Goal: Check status: Check status

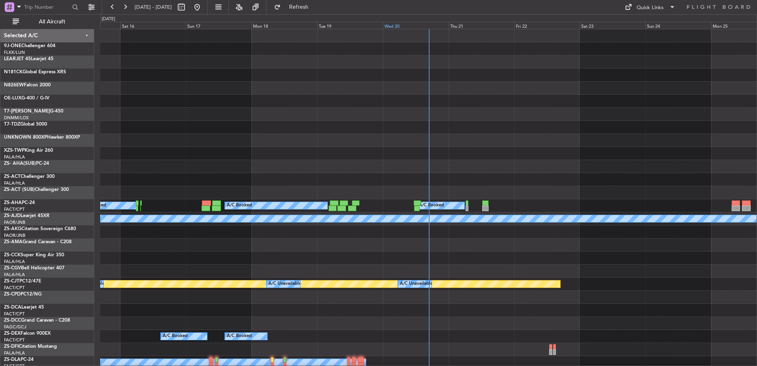
click at [410, 24] on div "Wed 20" at bounding box center [416, 25] width 66 height 7
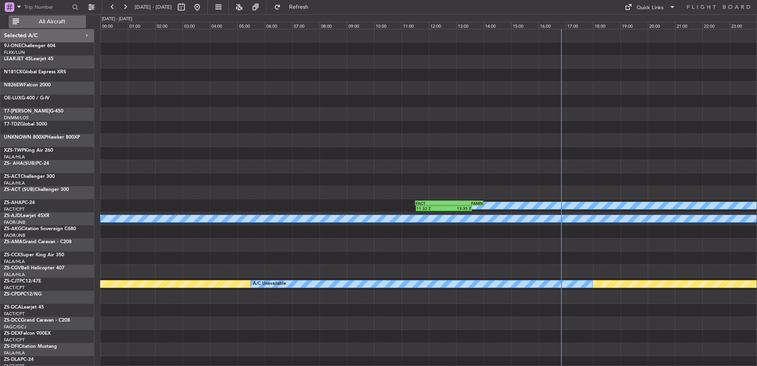
click at [51, 22] on span "All Aircraft" at bounding box center [52, 22] width 63 height 6
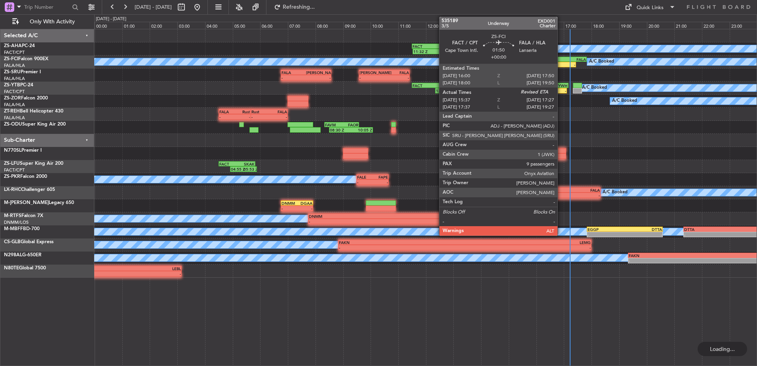
click at [562, 60] on div "FALA" at bounding box center [574, 59] width 25 height 5
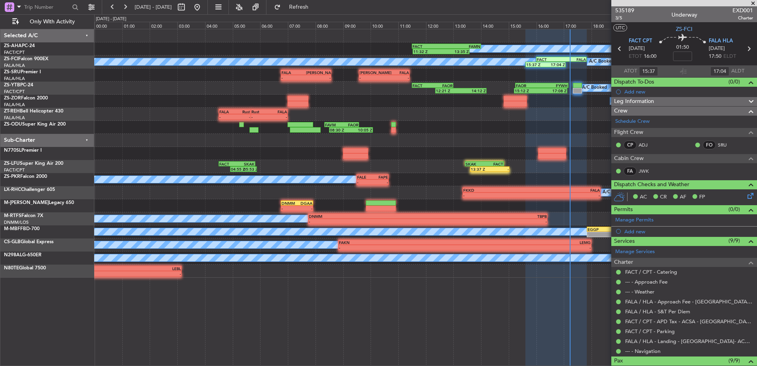
click at [754, 3] on span at bounding box center [754, 3] width 8 height 7
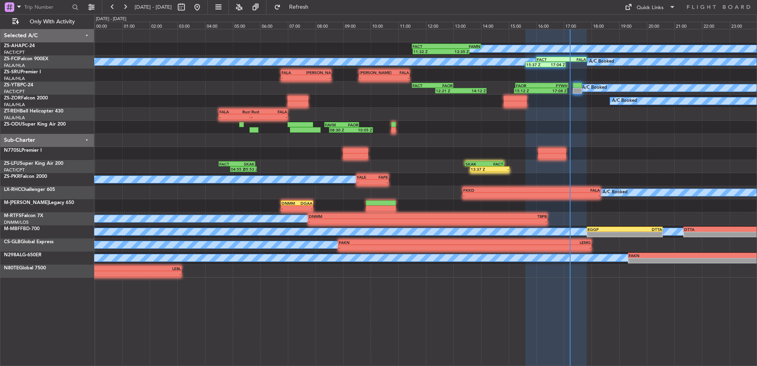
type input "0"
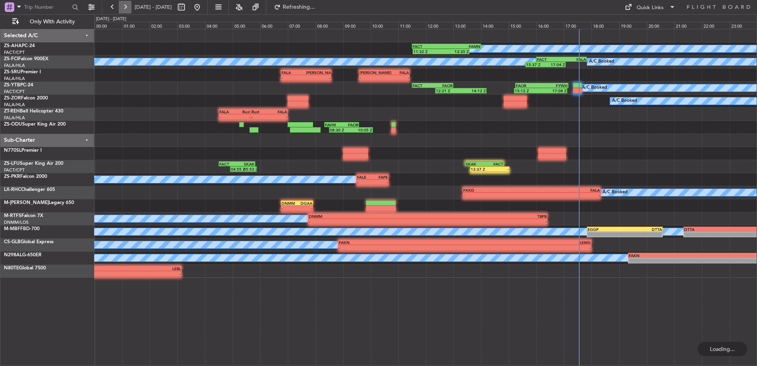
click at [129, 8] on button at bounding box center [125, 7] width 13 height 13
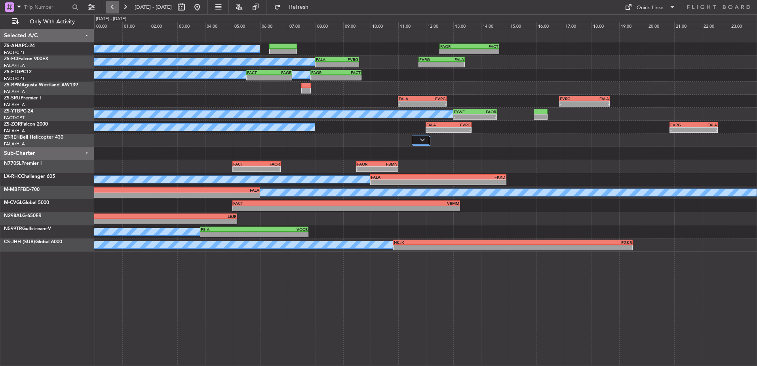
click at [111, 10] on button at bounding box center [112, 7] width 13 height 13
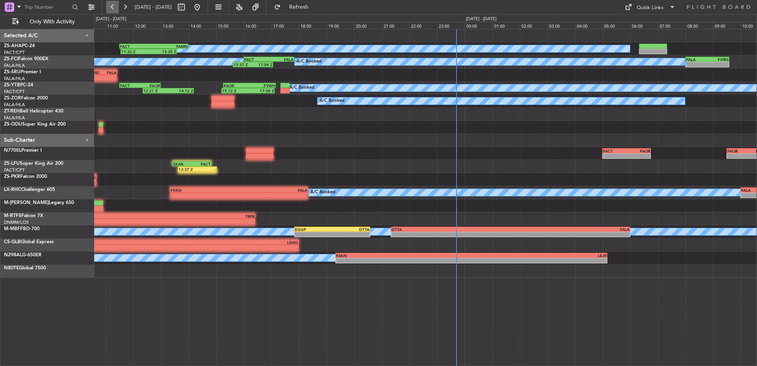
click at [111, 10] on button at bounding box center [112, 7] width 13 height 13
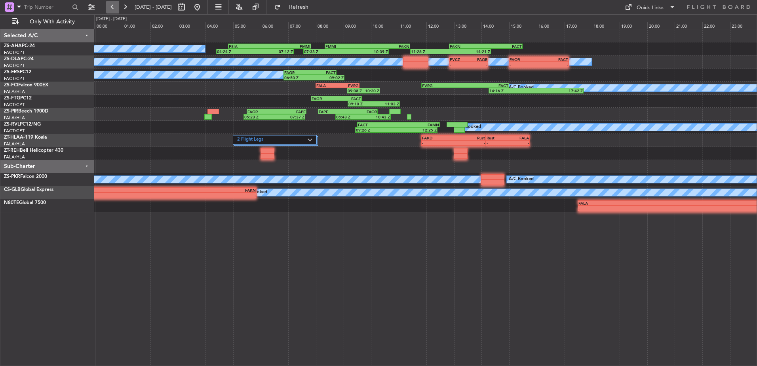
click at [111, 10] on button at bounding box center [112, 7] width 13 height 13
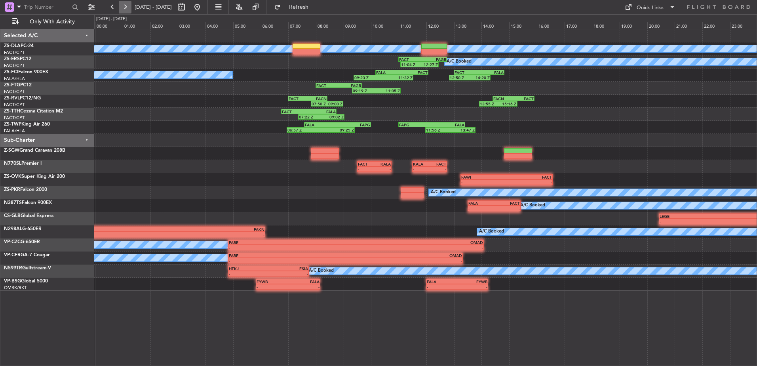
click at [125, 8] on button at bounding box center [125, 7] width 13 height 13
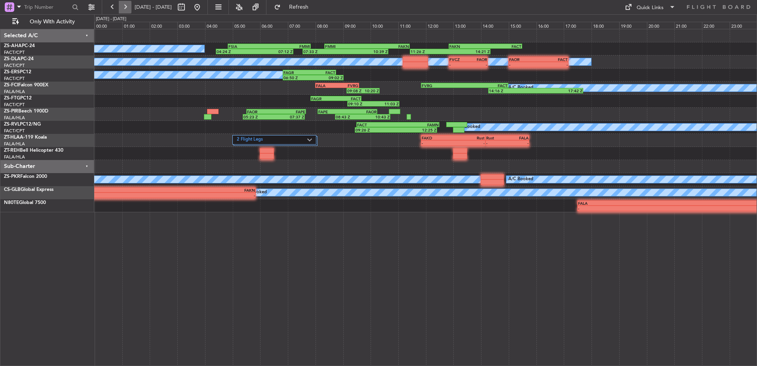
click at [128, 6] on button at bounding box center [125, 7] width 13 height 13
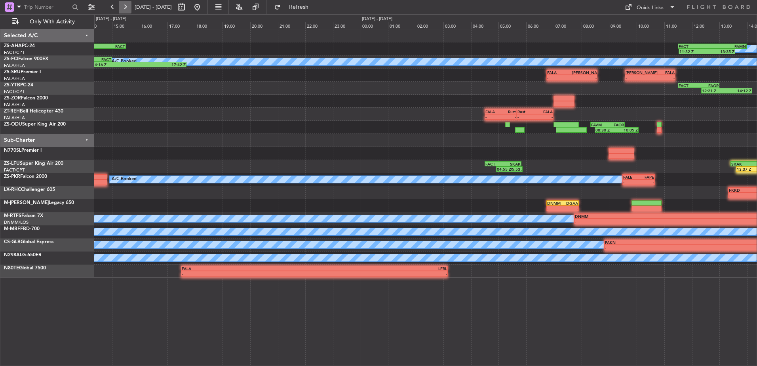
click at [128, 6] on button at bounding box center [125, 7] width 13 height 13
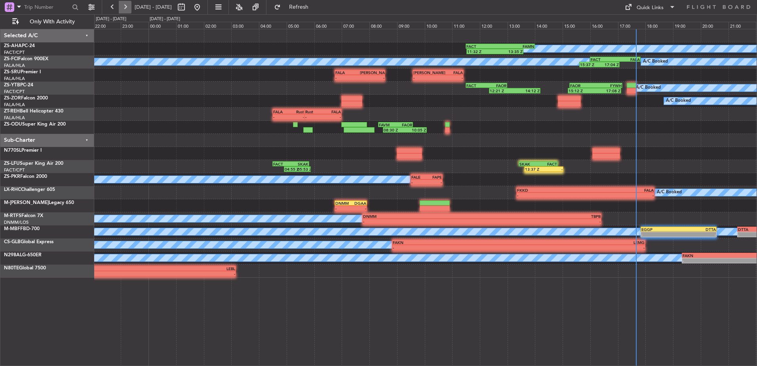
click at [128, 6] on button at bounding box center [125, 7] width 13 height 13
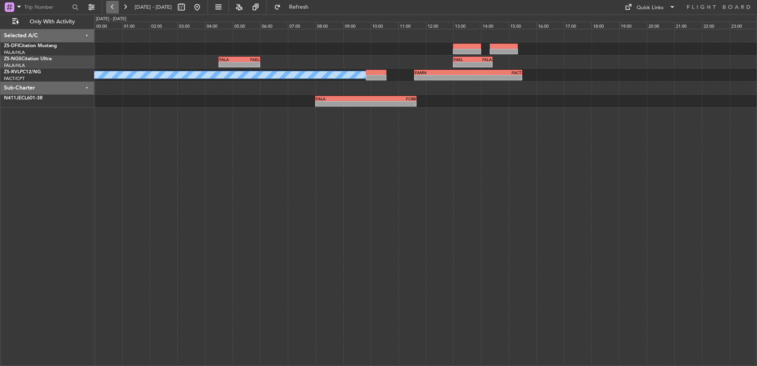
click at [110, 4] on button at bounding box center [112, 7] width 13 height 13
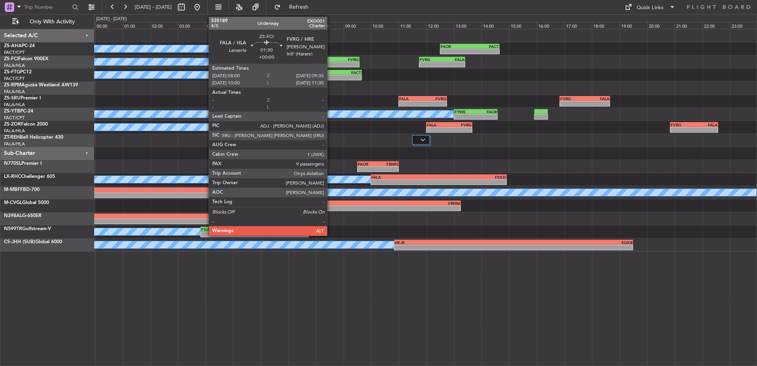
click at [331, 60] on div "FALA" at bounding box center [327, 59] width 21 height 5
